Goal: Transaction & Acquisition: Download file/media

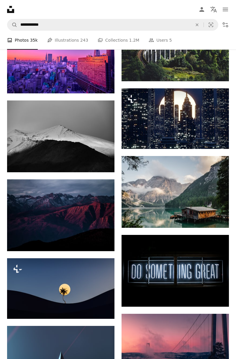
scroll to position [455, 0]
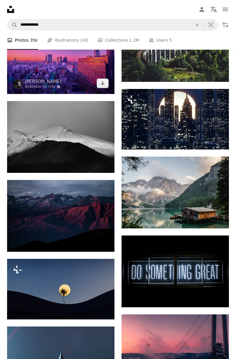
click at [83, 70] on img at bounding box center [60, 58] width 107 height 72
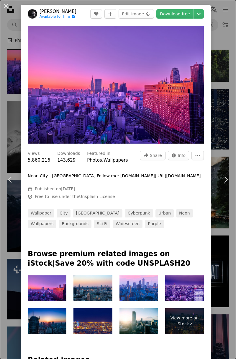
click at [144, 88] on img "Zoom in on this image" at bounding box center [116, 85] width 176 height 118
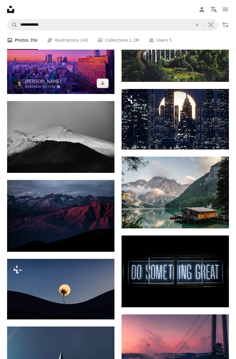
click at [86, 71] on img at bounding box center [60, 58] width 107 height 72
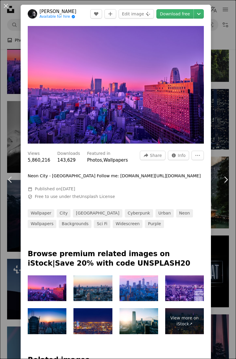
click at [189, 14] on link "Download free" at bounding box center [175, 13] width 37 height 9
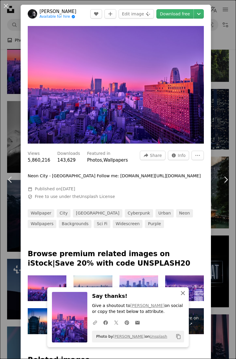
click at [184, 293] on icon "An X shape" at bounding box center [183, 292] width 7 height 7
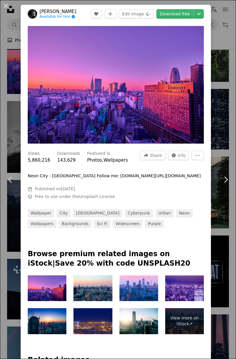
click at [182, 14] on link "Download free" at bounding box center [175, 13] width 37 height 9
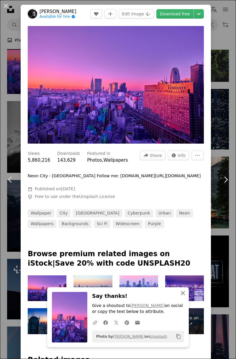
click at [184, 291] on icon "An X shape" at bounding box center [183, 292] width 7 height 7
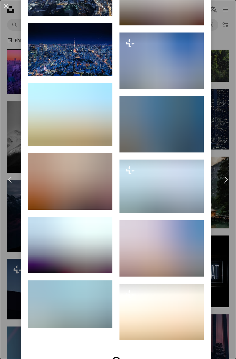
scroll to position [659, 0]
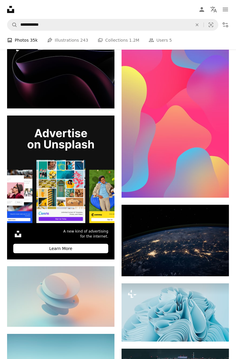
scroll to position [1060, 0]
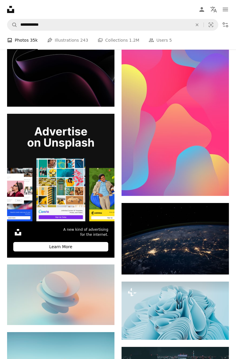
click at [85, 188] on img at bounding box center [60, 167] width 107 height 107
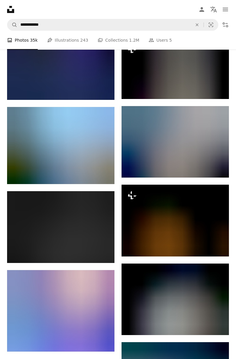
scroll to position [1597, 0]
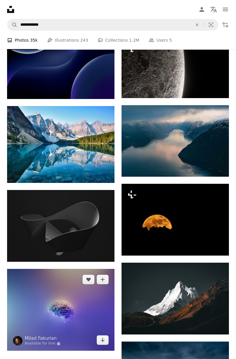
click at [83, 309] on img at bounding box center [60, 310] width 107 height 82
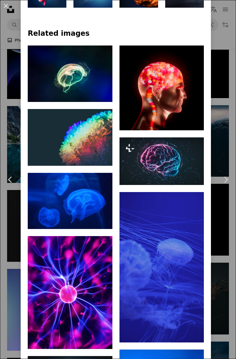
scroll to position [348, 0]
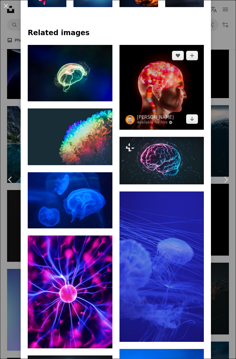
click at [159, 110] on img at bounding box center [162, 87] width 85 height 85
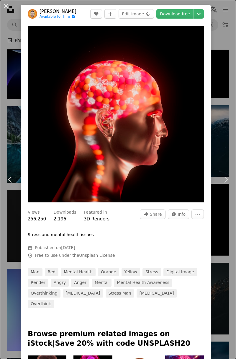
click at [182, 15] on link "Download free" at bounding box center [175, 13] width 37 height 9
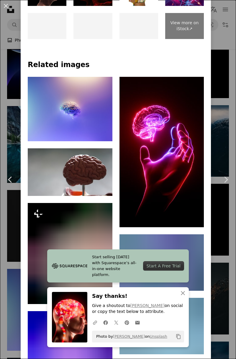
scroll to position [377, 0]
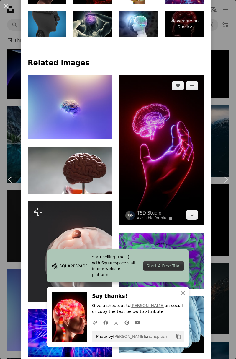
click at [187, 195] on img at bounding box center [162, 150] width 85 height 150
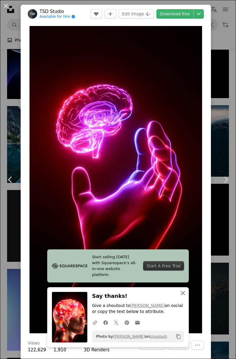
click at [182, 292] on icon "button" at bounding box center [183, 293] width 4 height 4
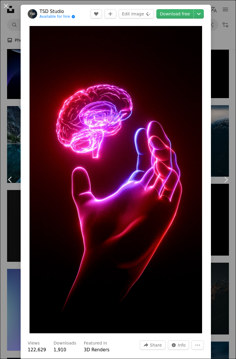
click at [185, 14] on link "Download free" at bounding box center [175, 13] width 37 height 9
